Goal: Navigation & Orientation: Find specific page/section

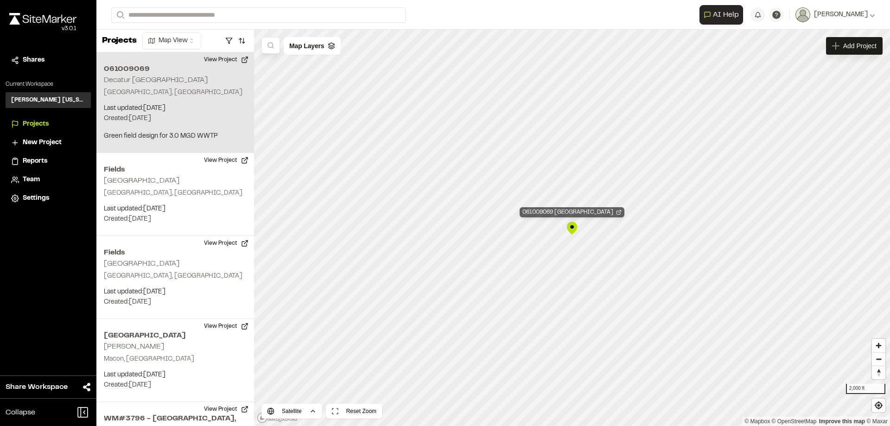
click at [618, 212] on line "Map marker" at bounding box center [619, 211] width 3 height 3
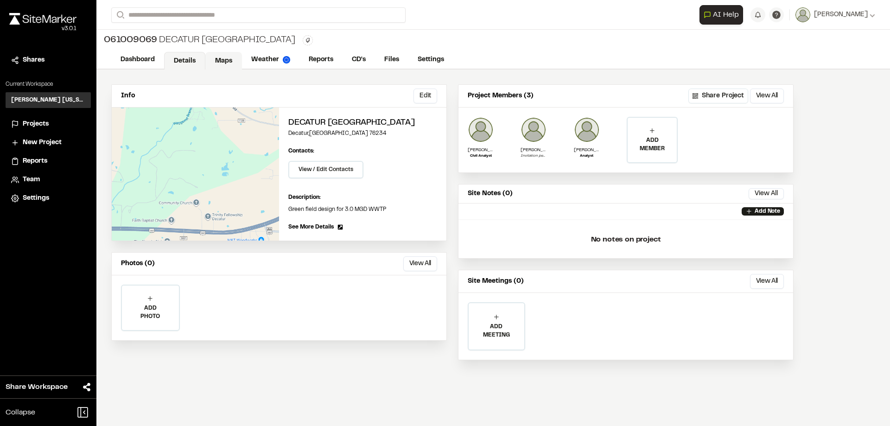
click at [223, 58] on link "Maps" at bounding box center [223, 61] width 37 height 18
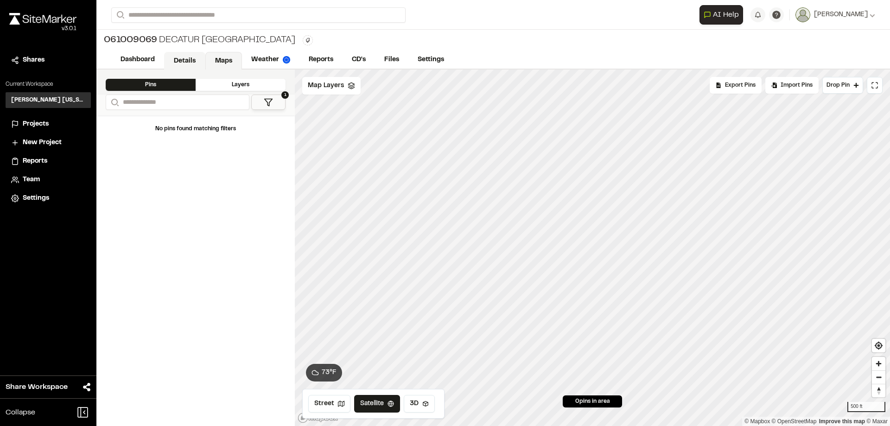
click at [185, 61] on link "Details" at bounding box center [184, 61] width 41 height 18
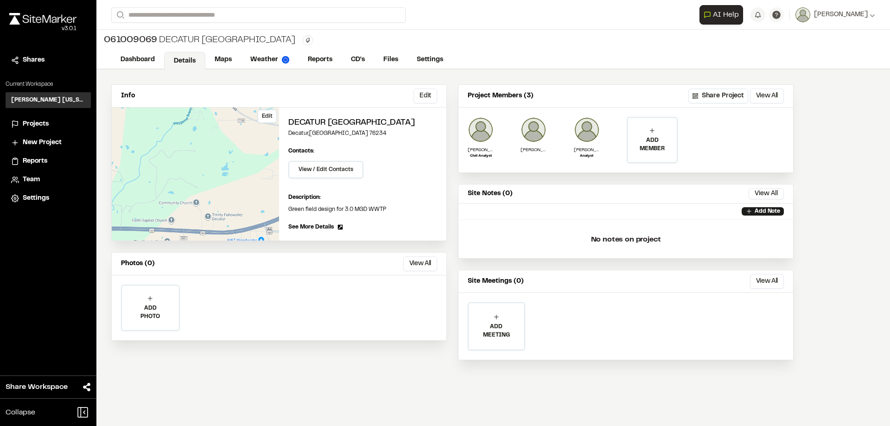
click at [256, 215] on div "Edit" at bounding box center [195, 174] width 167 height 133
click at [230, 59] on link "Maps" at bounding box center [223, 61] width 37 height 18
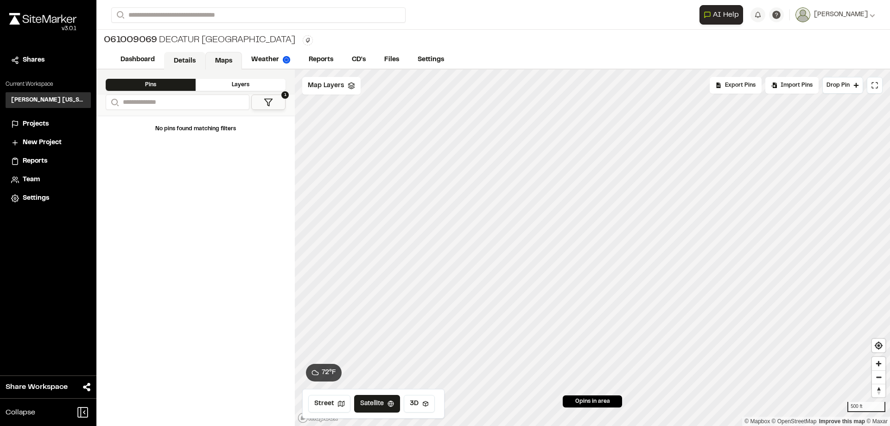
click at [183, 61] on link "Details" at bounding box center [184, 61] width 41 height 18
